Goal: Information Seeking & Learning: Check status

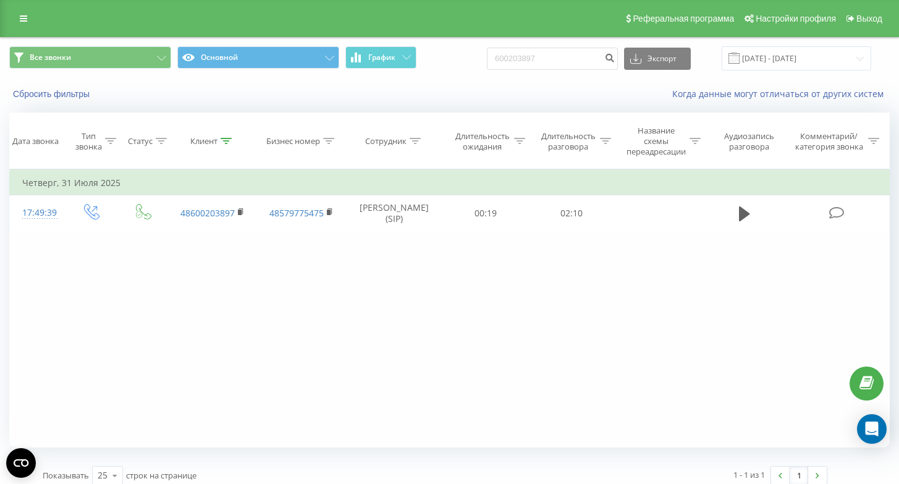
click at [9, 14] on div "Реферальная программа Настройки профиля Выход" at bounding box center [449, 18] width 899 height 37
click at [22, 15] on icon at bounding box center [23, 18] width 7 height 9
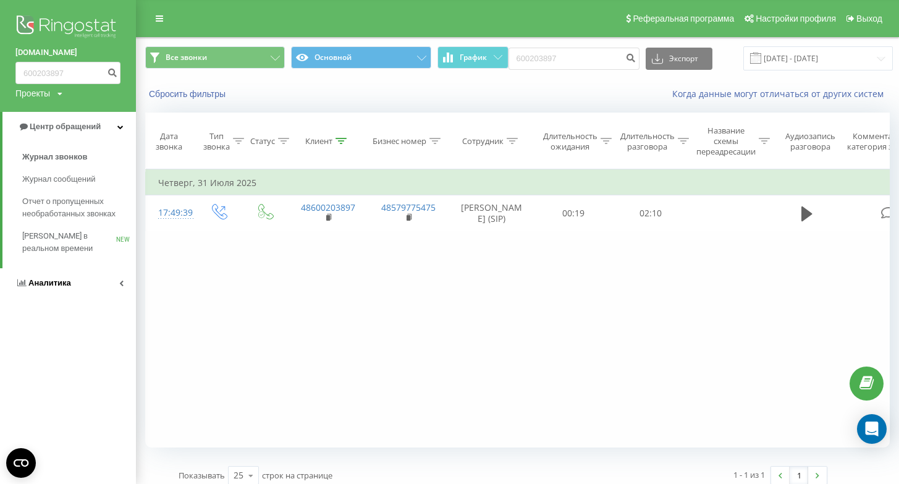
click at [65, 292] on link "Аналитика" at bounding box center [68, 283] width 136 height 30
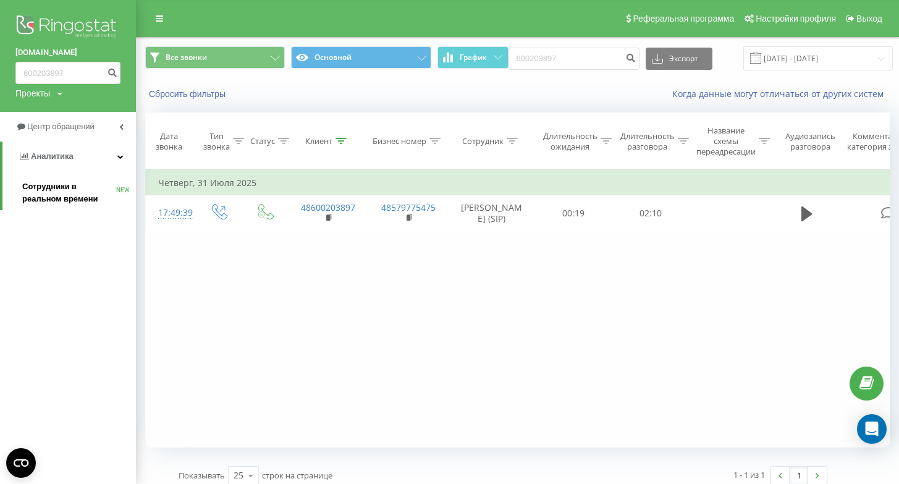
click at [89, 186] on span "Сотрудники в реальном времени" at bounding box center [69, 192] width 94 height 25
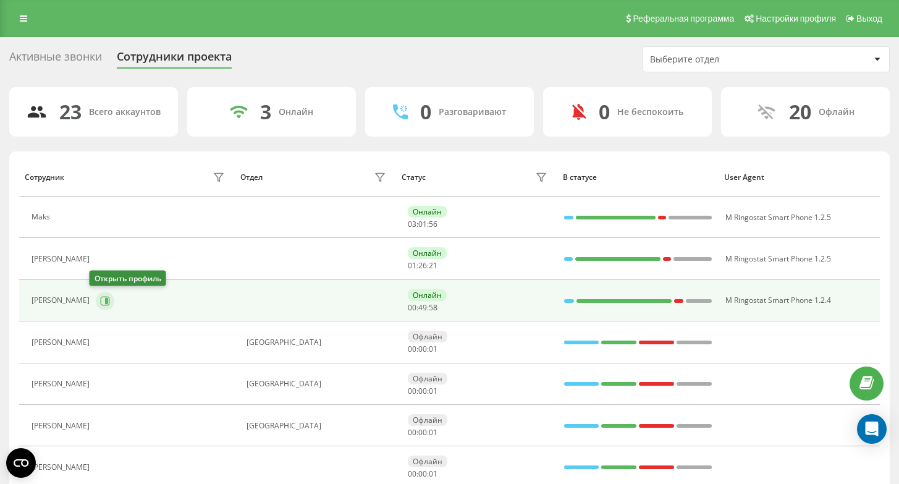
click at [100, 298] on icon at bounding box center [105, 301] width 10 height 10
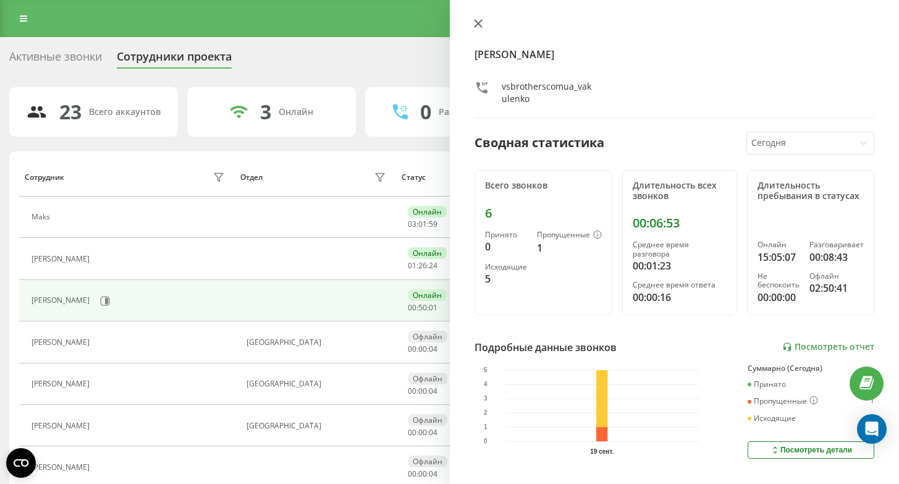
click at [475, 22] on icon at bounding box center [478, 23] width 9 height 9
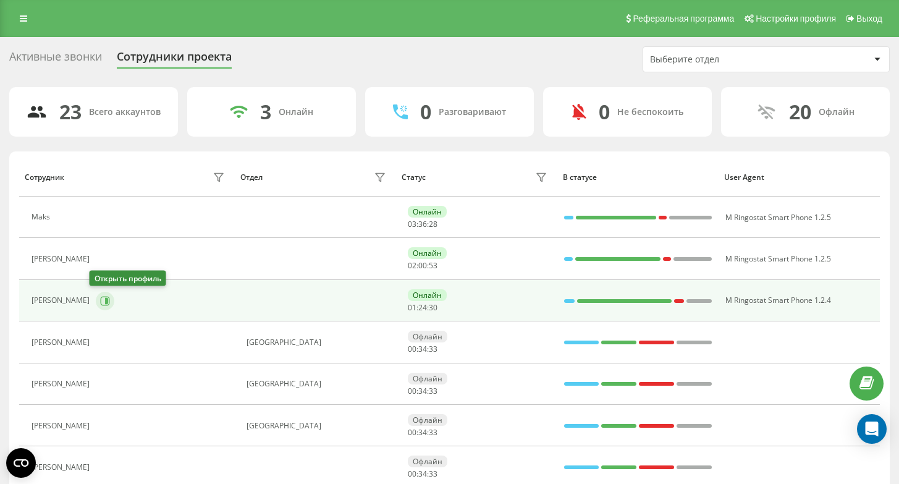
click at [101, 300] on icon at bounding box center [105, 301] width 10 height 10
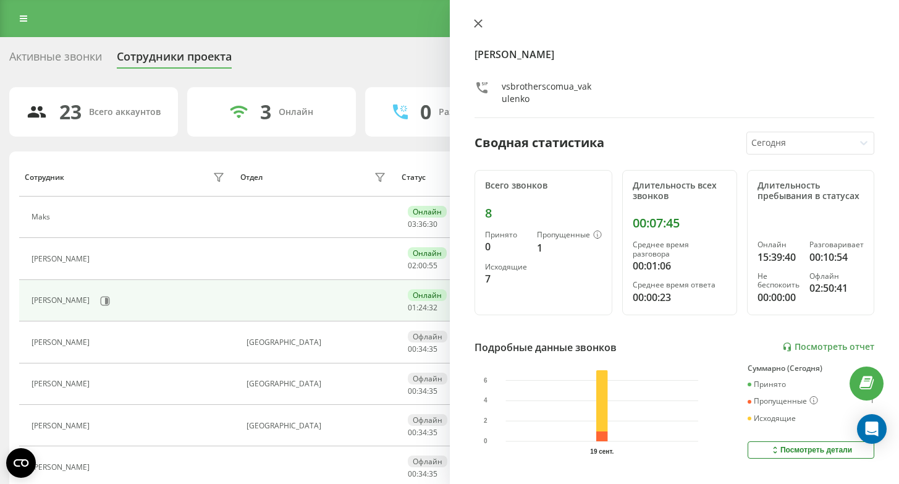
click at [477, 25] on icon at bounding box center [478, 23] width 9 height 9
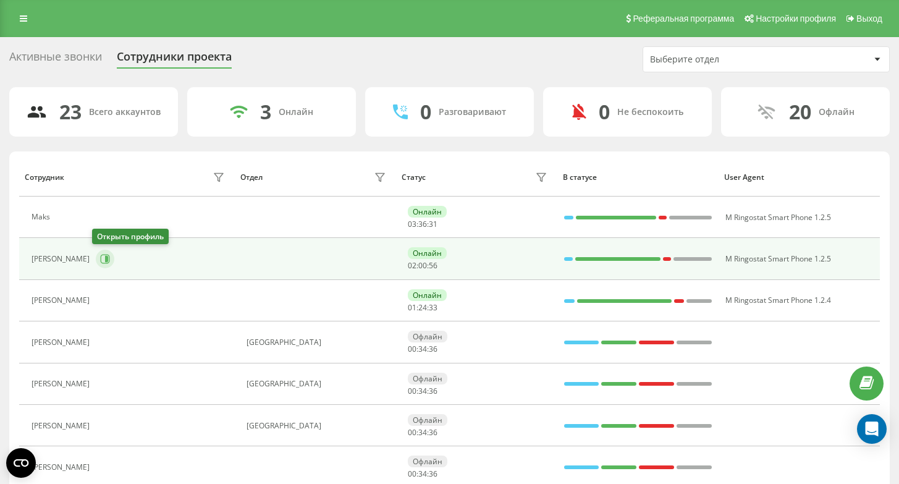
click at [101, 263] on icon at bounding box center [105, 259] width 10 height 10
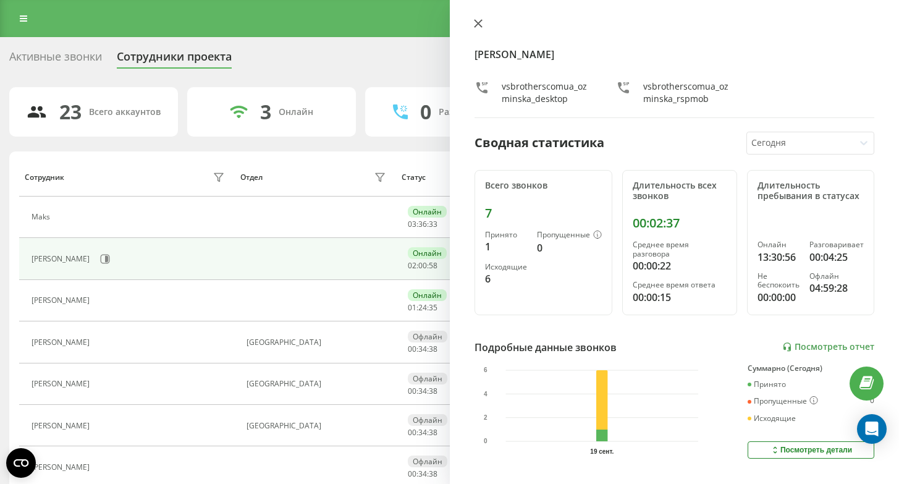
click at [479, 23] on icon at bounding box center [478, 23] width 9 height 9
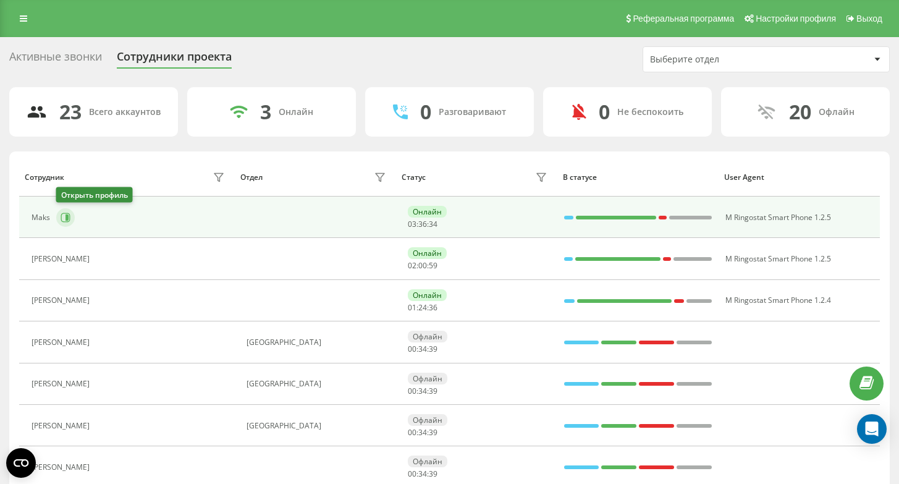
click at [64, 217] on icon at bounding box center [66, 217] width 10 height 10
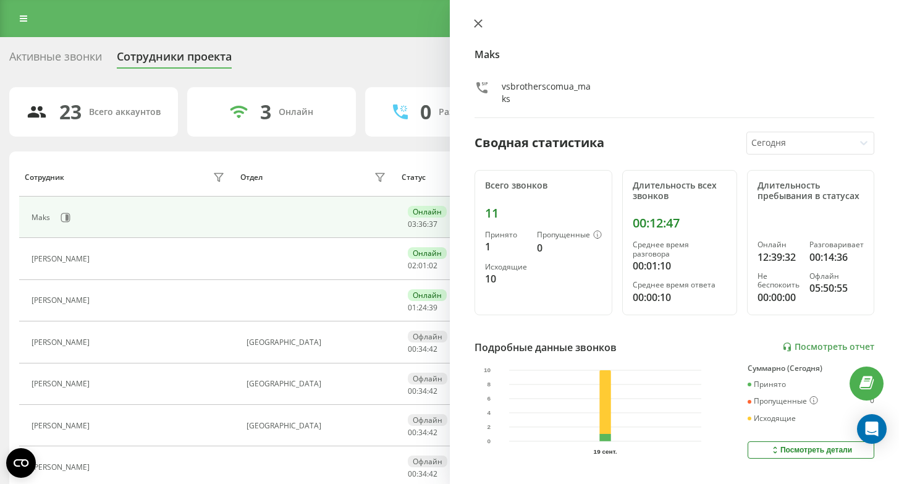
click at [475, 27] on icon at bounding box center [478, 23] width 9 height 9
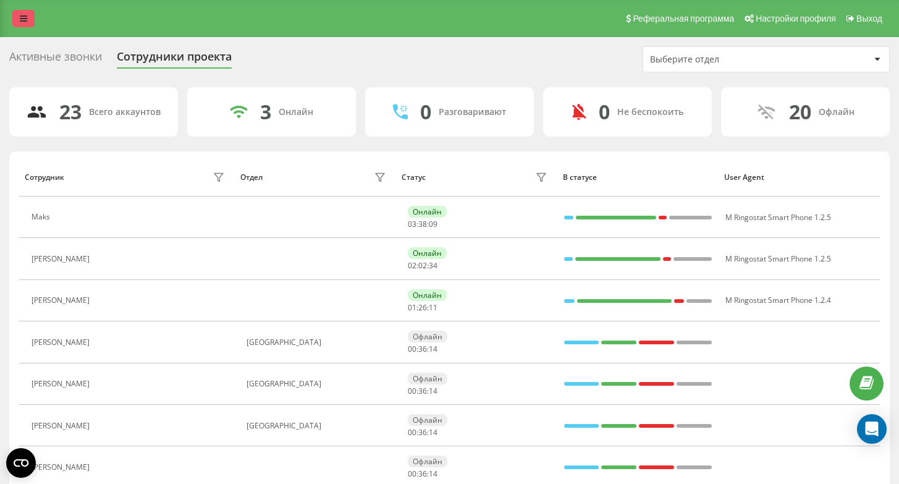
click at [27, 19] on icon at bounding box center [23, 18] width 7 height 9
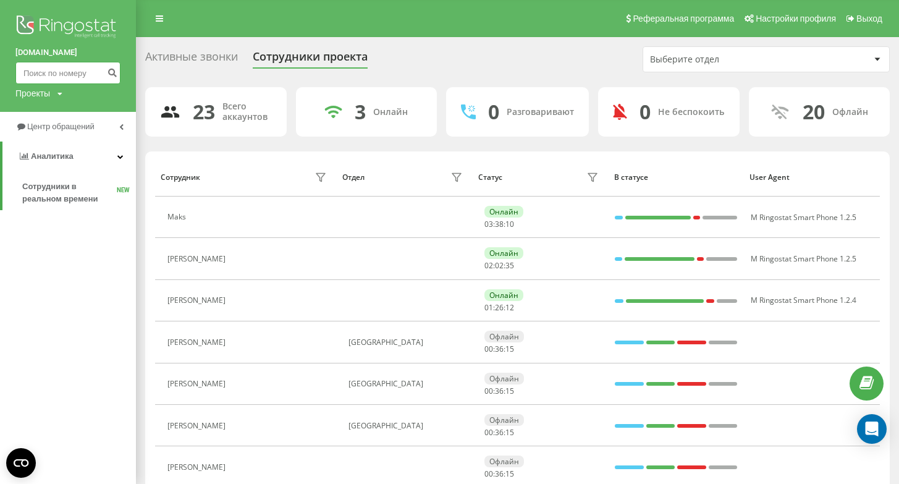
click at [76, 82] on input at bounding box center [67, 73] width 105 height 22
paste input "500 478 868"
type input "500 478 868"
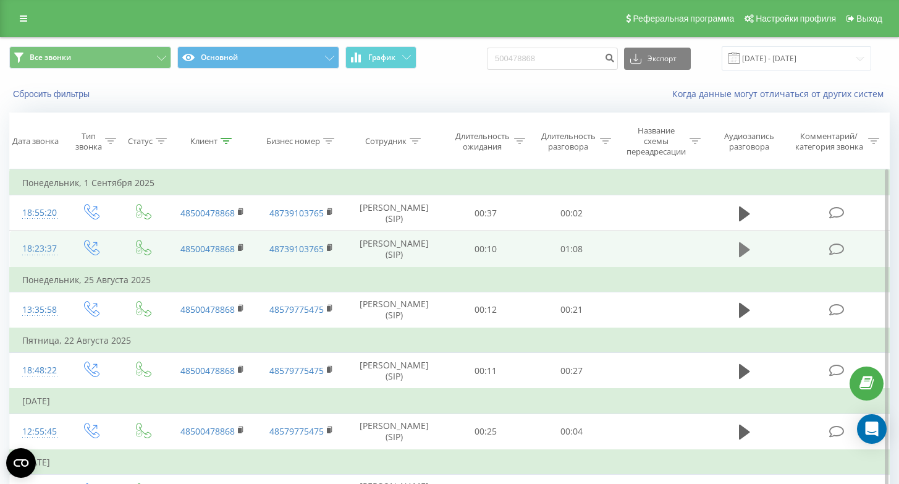
click at [747, 246] on icon at bounding box center [744, 249] width 11 height 17
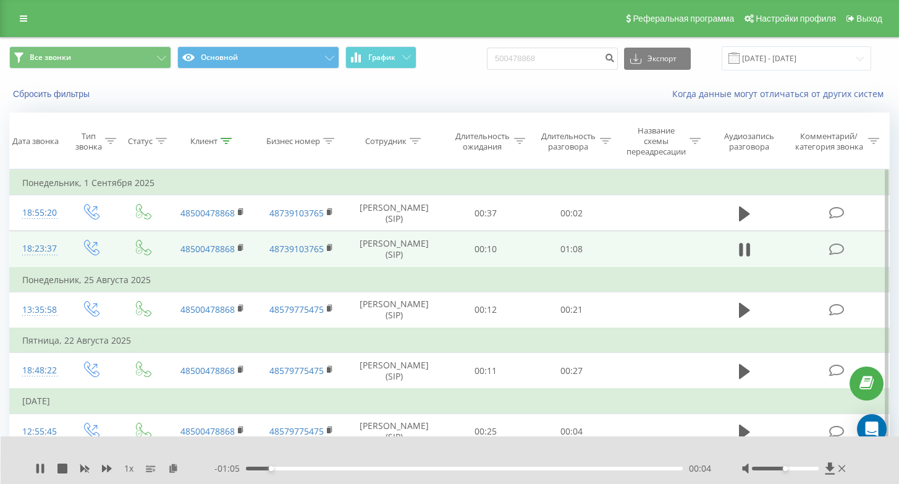
click at [337, 467] on div "00:04" at bounding box center [464, 468] width 437 height 4
click at [369, 469] on div "00:14" at bounding box center [464, 468] width 437 height 4
click at [423, 468] on div "00:28" at bounding box center [464, 468] width 437 height 4
click at [479, 468] on div "00:29" at bounding box center [464, 468] width 437 height 4
click at [508, 468] on div "00:38" at bounding box center [464, 468] width 437 height 4
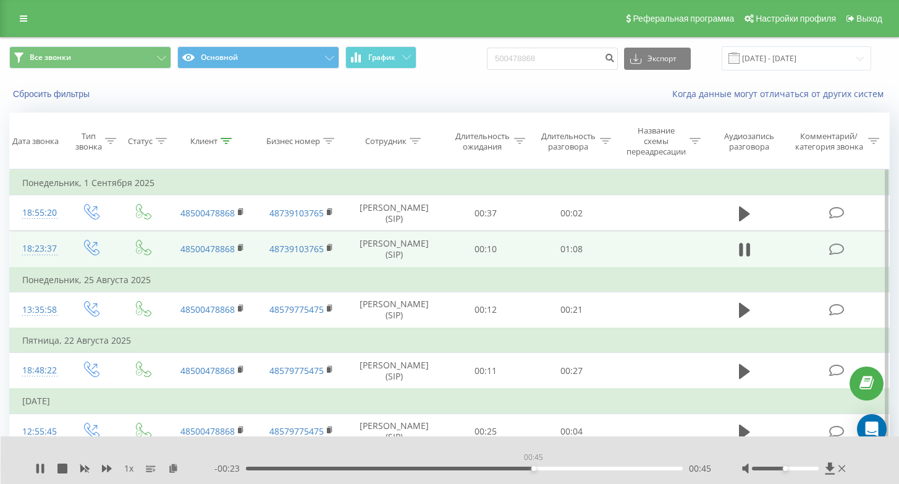
click at [533, 469] on div "00:45" at bounding box center [464, 468] width 437 height 4
click at [36, 470] on icon at bounding box center [40, 468] width 10 height 10
click at [22, 26] on link at bounding box center [23, 18] width 22 height 17
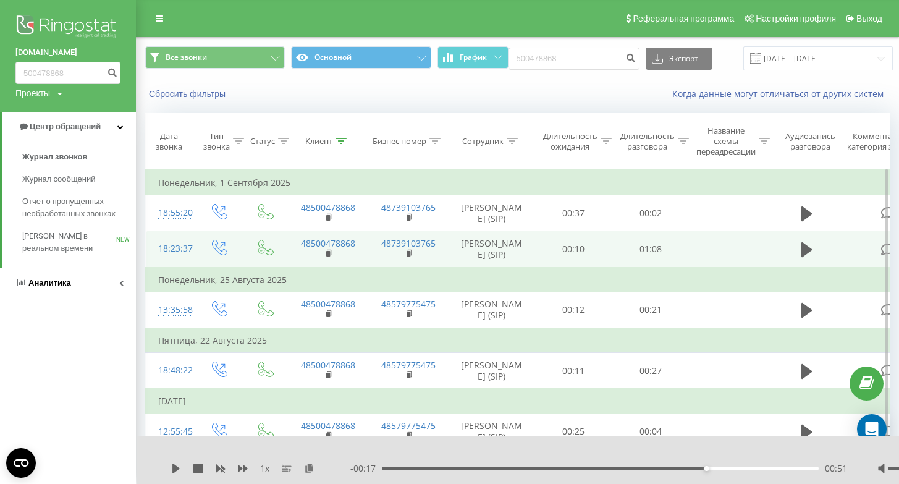
click at [62, 283] on span "Аналитика" at bounding box center [49, 282] width 43 height 9
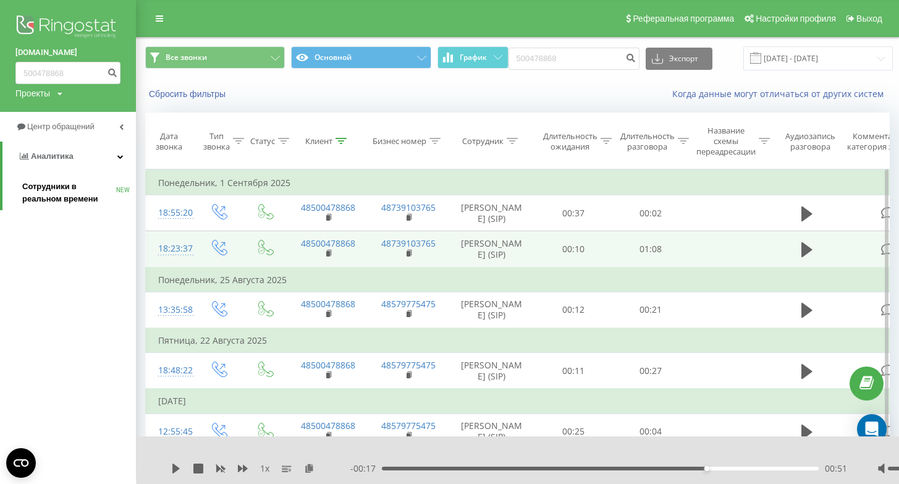
click at [84, 194] on span "Сотрудники в реальном времени" at bounding box center [69, 192] width 94 height 25
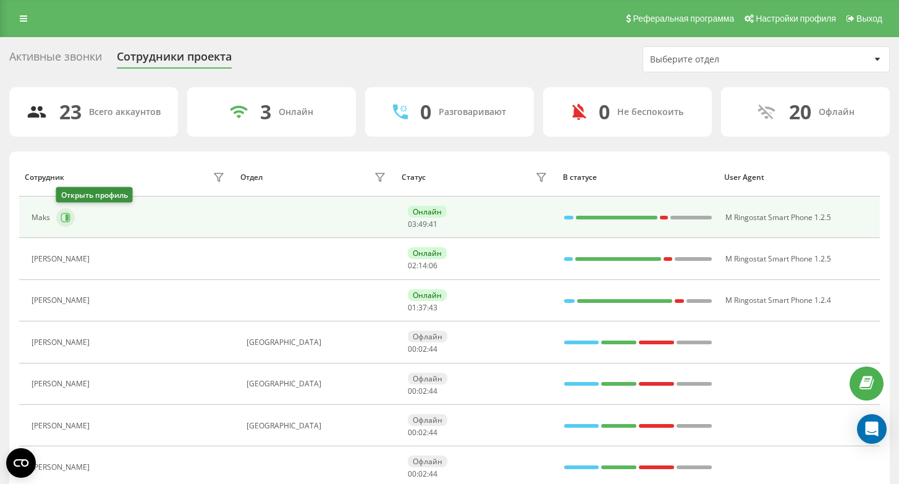
click at [67, 220] on icon at bounding box center [66, 217] width 3 height 6
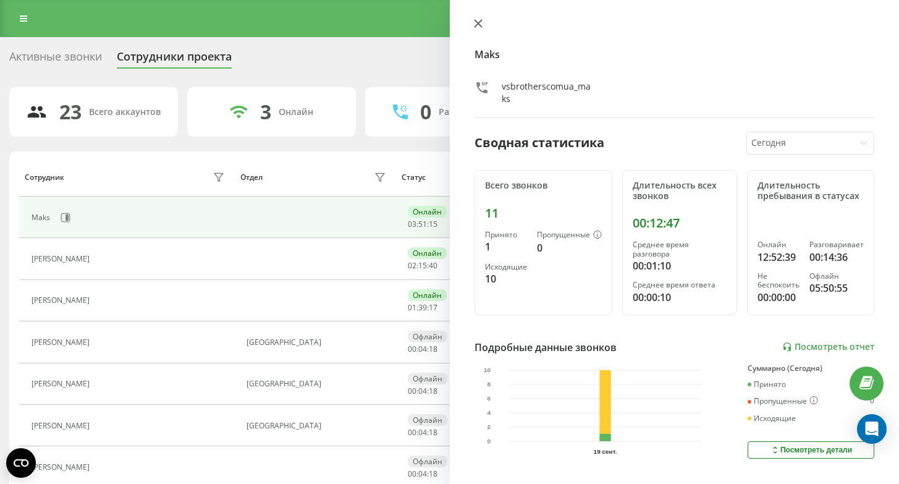
click at [481, 28] on button at bounding box center [478, 25] width 16 height 12
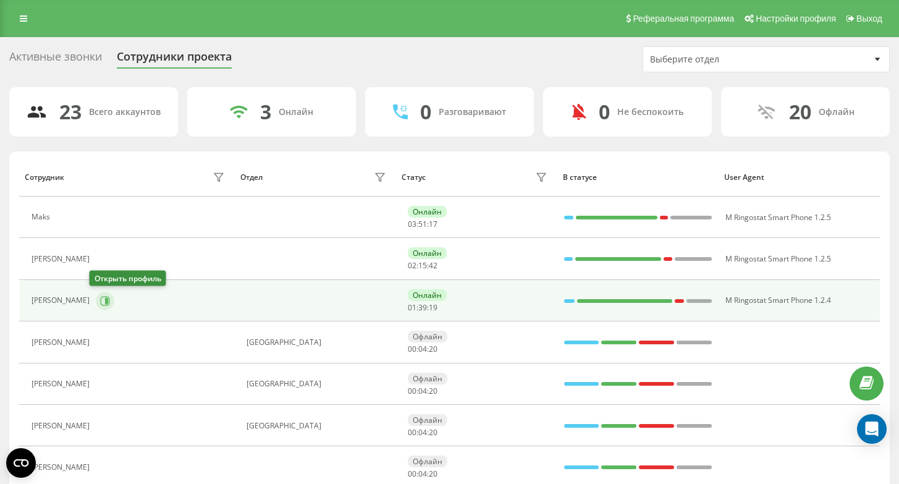
click at [105, 303] on icon at bounding box center [106, 300] width 3 height 6
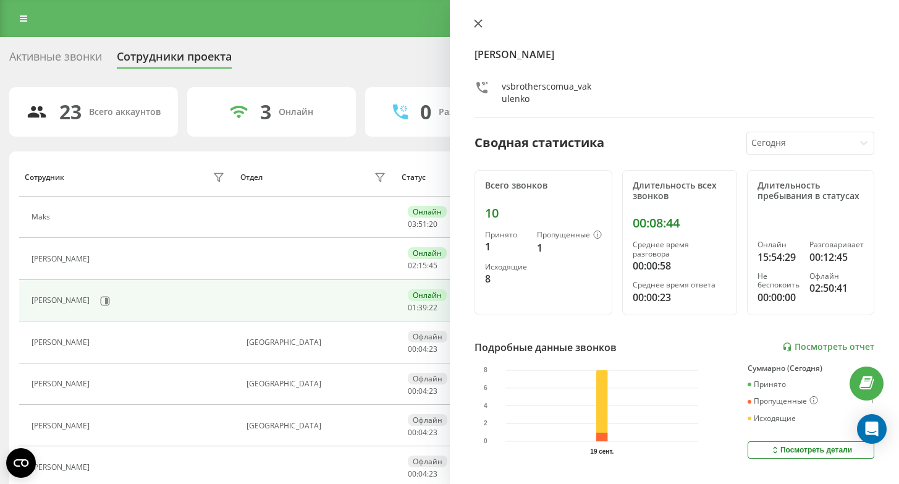
click at [481, 23] on icon at bounding box center [478, 23] width 9 height 9
